Goal: Information Seeking & Learning: Learn about a topic

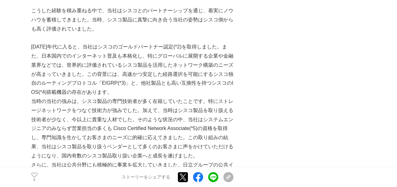
scroll to position [568, 0]
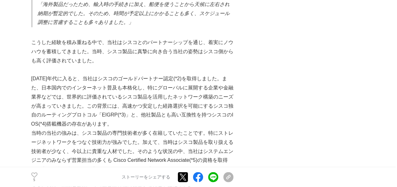
click at [94, 74] on p "[DATE]年代に入ると、当社はシスコのゴールドパートナー認定(*2)を取得しました。また、日本国内でのインターネット普及も本格化し、特にグローバルに展開する…" at bounding box center [132, 101] width 202 height 55
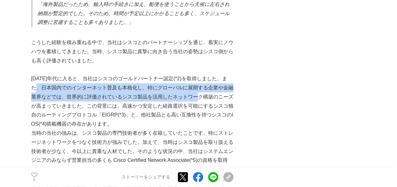
drag, startPoint x: 45, startPoint y: 81, endPoint x: 207, endPoint y: 95, distance: 162.5
click at [207, 95] on p "[DATE]年代に入ると、当社はシスコのゴールドパートナー認定(*2)を取得しました。また、日本国内でのインターネット普及も本格化し、特にグローバルに展開する…" at bounding box center [132, 101] width 202 height 55
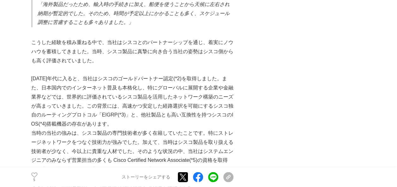
drag, startPoint x: 207, startPoint y: 95, endPoint x: 156, endPoint y: 100, distance: 51.7
click at [156, 100] on p "[DATE]年代に入ると、当社はシスコのゴールドパートナー認定(*2)を取得しました。また、日本国内でのインターネット普及も本格化し、特にグローバルに展開する…" at bounding box center [132, 101] width 202 height 55
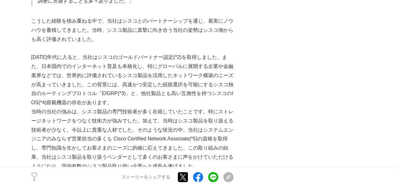
scroll to position [600, 0]
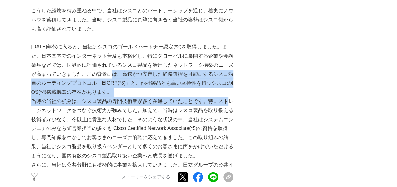
drag, startPoint x: 124, startPoint y: 69, endPoint x: 225, endPoint y: 96, distance: 104.5
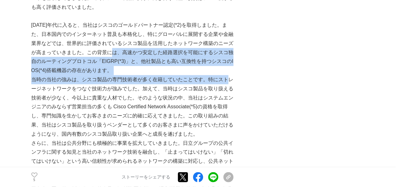
scroll to position [631, 0]
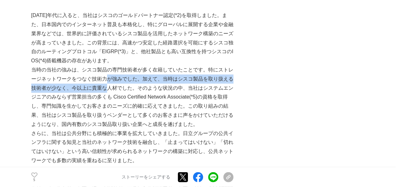
click at [108, 78] on p "当時の当社の強みは、シスコ製品の専門技術者が多く在籍していたことです。特にストレージネットワークをつなぐ技術力が強みでした。加えて、当時はシスコ製品を取り扱え…" at bounding box center [132, 98] width 202 height 64
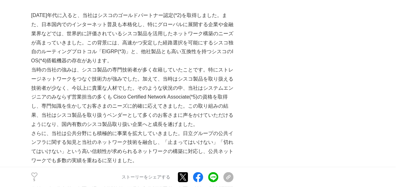
drag, startPoint x: 108, startPoint y: 78, endPoint x: 83, endPoint y: 74, distance: 25.9
click at [87, 73] on p "当時の当社の強みは、シスコ製品の専門技術者が多く在籍していたことです。特にストレージネットワークをつなぐ技術力が強みでした。加えて、当時はシスコ製品を取り扱え…" at bounding box center [132, 98] width 202 height 64
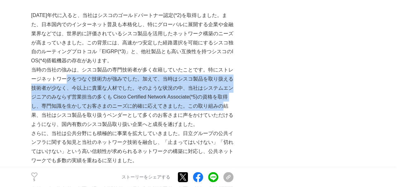
drag, startPoint x: 65, startPoint y: 73, endPoint x: 220, endPoint y: 99, distance: 157.2
click at [220, 99] on p "当時の当社の強みは、シスコ製品の専門技術者が多く在籍していたことです。特にストレージネットワークをつなぐ技術力が強みでした。加えて、当時はシスコ製品を取り扱え…" at bounding box center [132, 98] width 202 height 64
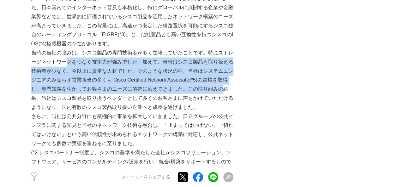
scroll to position [663, 0]
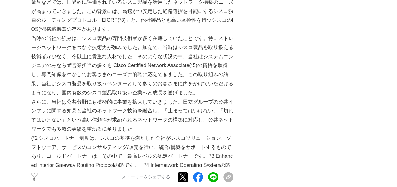
click at [104, 84] on p "当時の当社の強みは、シスコ製品の専門技術者が多く在籍していたことです。特にストレージネットワークをつなぐ技術力が強みでした。加えて、当時はシスコ製品を取り扱え…" at bounding box center [132, 66] width 202 height 64
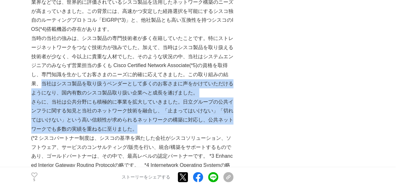
drag, startPoint x: 43, startPoint y: 76, endPoint x: 221, endPoint y: 123, distance: 184.0
click at [221, 124] on div "日立情報通信エンジニアリング(以下、当社)は、シスコシステムズ合同会社（以下、シスコ）の認定パートナーとして、シスコ製品の販売・構築・保守・運用サービスを通じ…" at bounding box center [132, 150] width 202 height 1399
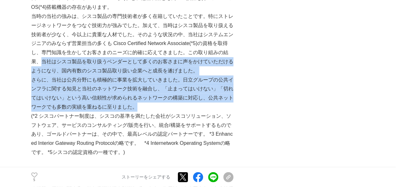
scroll to position [694, 0]
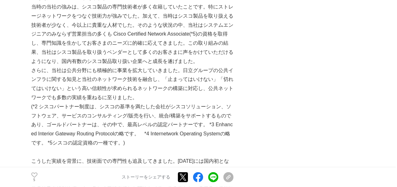
click at [210, 104] on p "(*2 シスコパートナー制度は、シスコの基準を満たした会社がシスコソリューション、ソフトウェア、サービスのコンサルティング/販売を行い、統合/構築をサポートす…" at bounding box center [132, 125] width 202 height 45
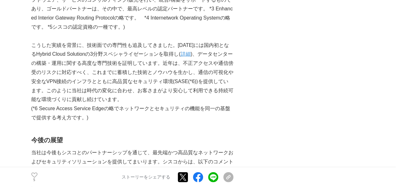
scroll to position [821, 0]
